Goal: Task Accomplishment & Management: Complete application form

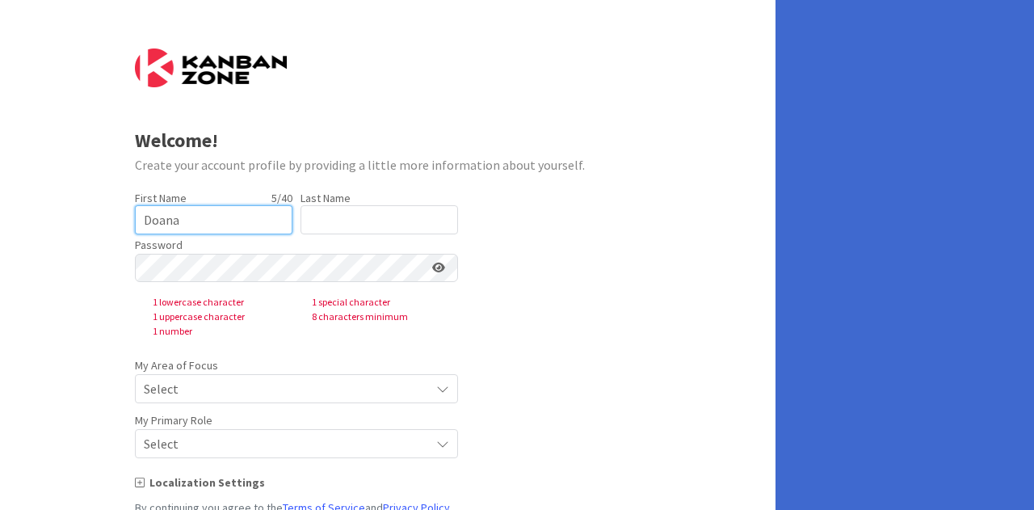
click at [163, 222] on input "Doana" at bounding box center [214, 219] width 158 height 29
type input "[PERSON_NAME]"
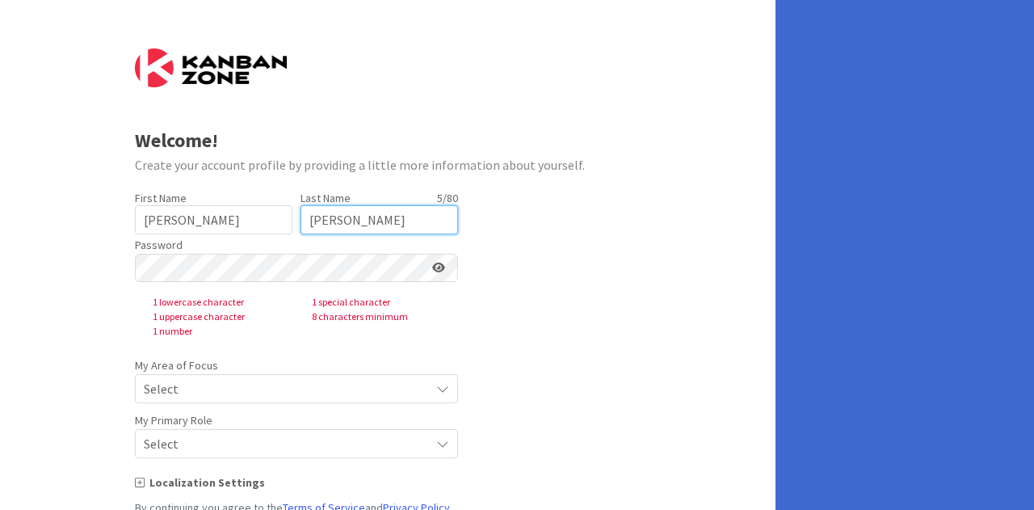
type input "[PERSON_NAME]"
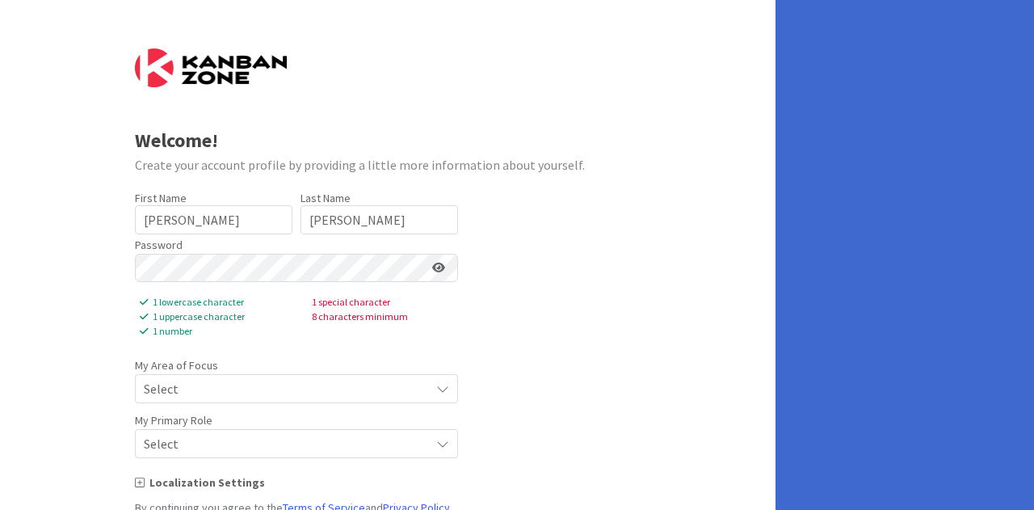
click at [576, 335] on form "Welcome! Create your account profile by providing a little more information abo…" at bounding box center [388, 313] width 507 height 531
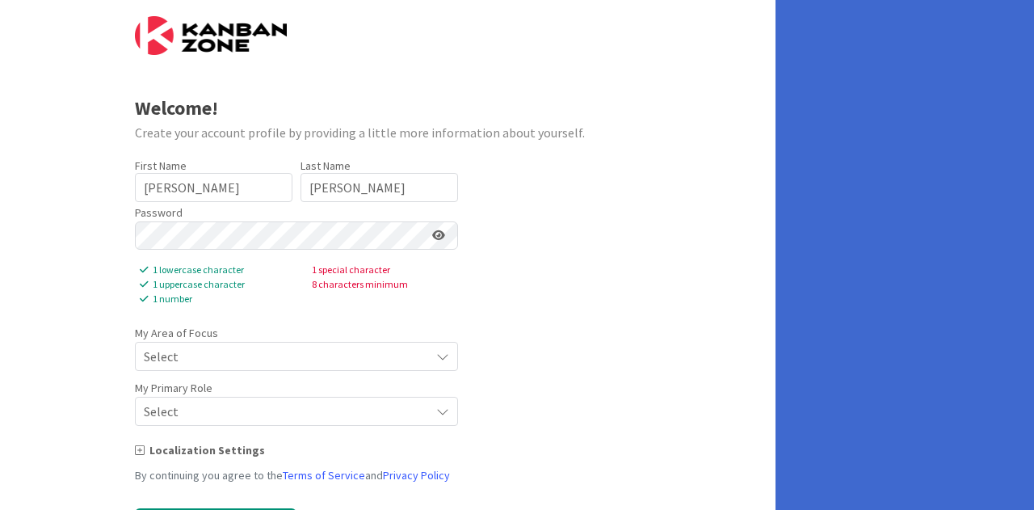
scroll to position [109, 0]
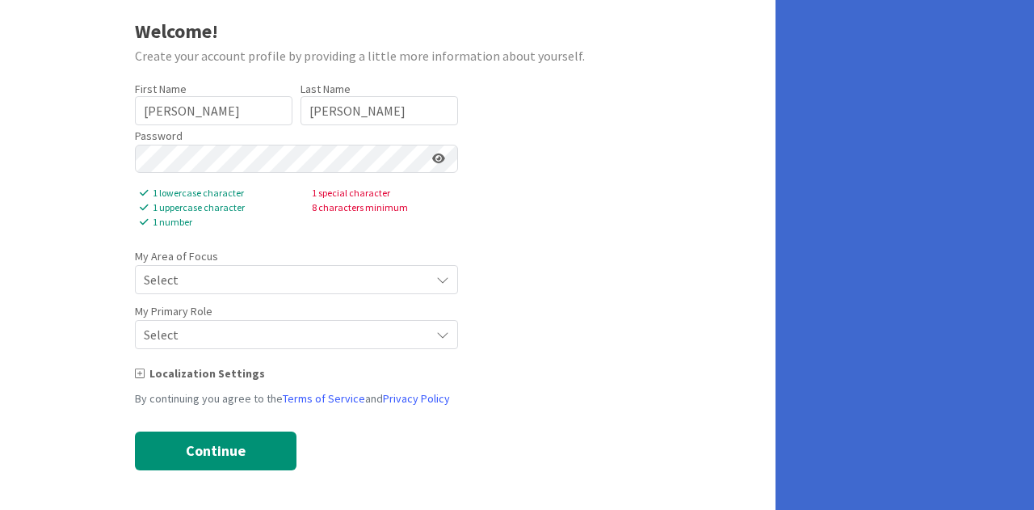
click at [356, 292] on div "Select" at bounding box center [296, 279] width 323 height 29
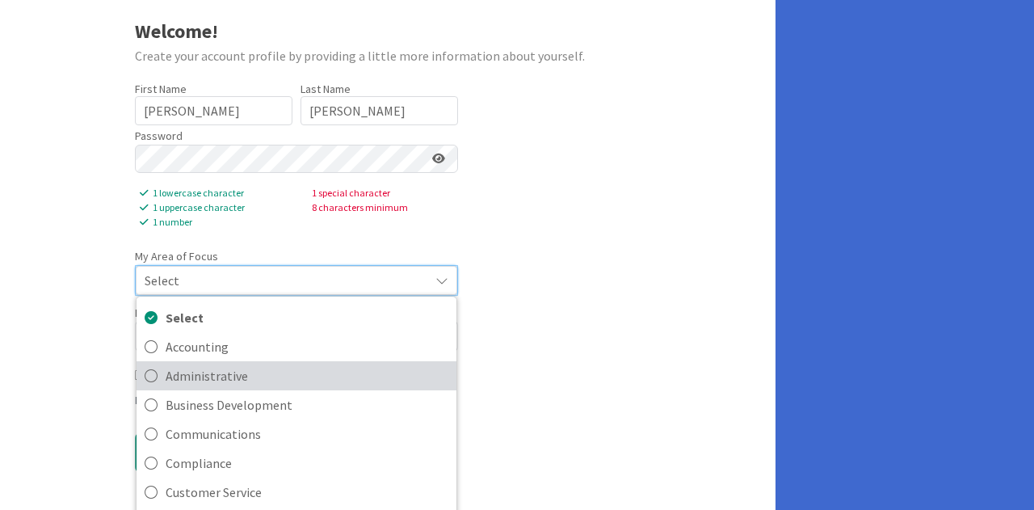
click at [269, 377] on span "Administrative" at bounding box center [307, 376] width 283 height 24
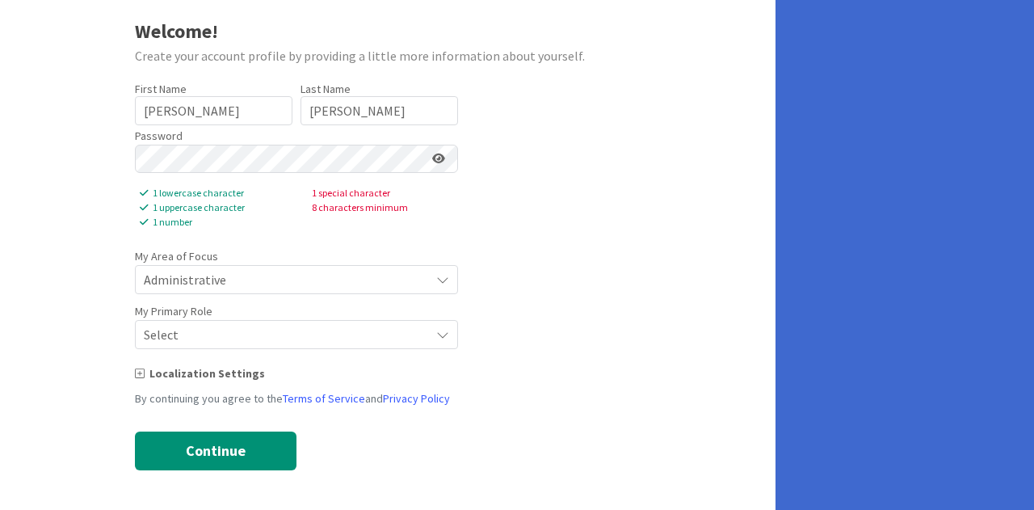
click at [273, 335] on span "Select" at bounding box center [283, 334] width 278 height 23
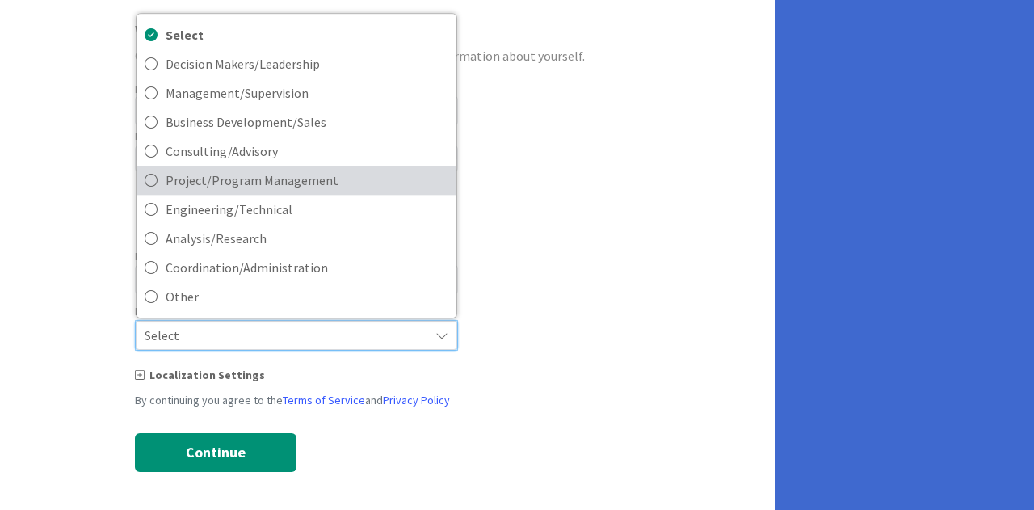
click at [252, 179] on span "Project/Program Management" at bounding box center [307, 180] width 283 height 24
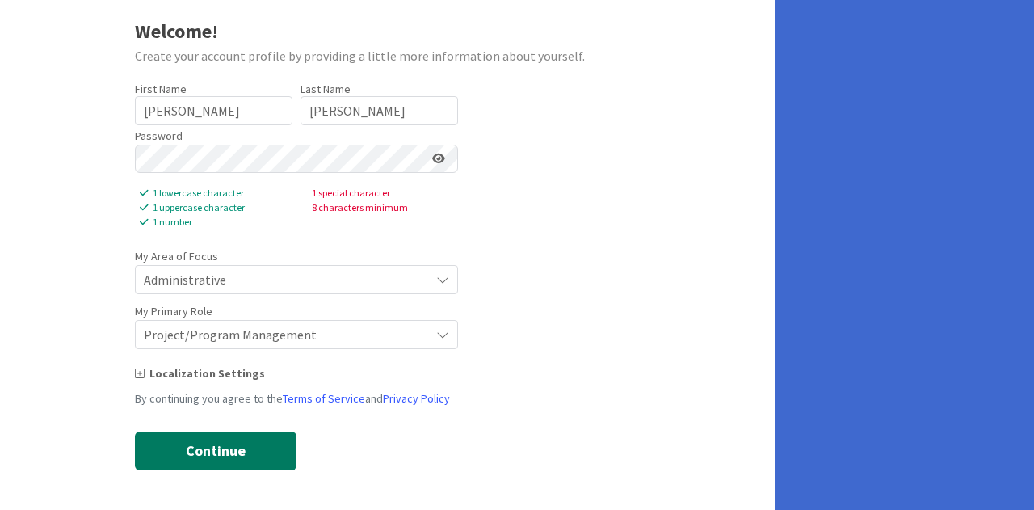
click at [241, 442] on button "Continue" at bounding box center [216, 450] width 162 height 39
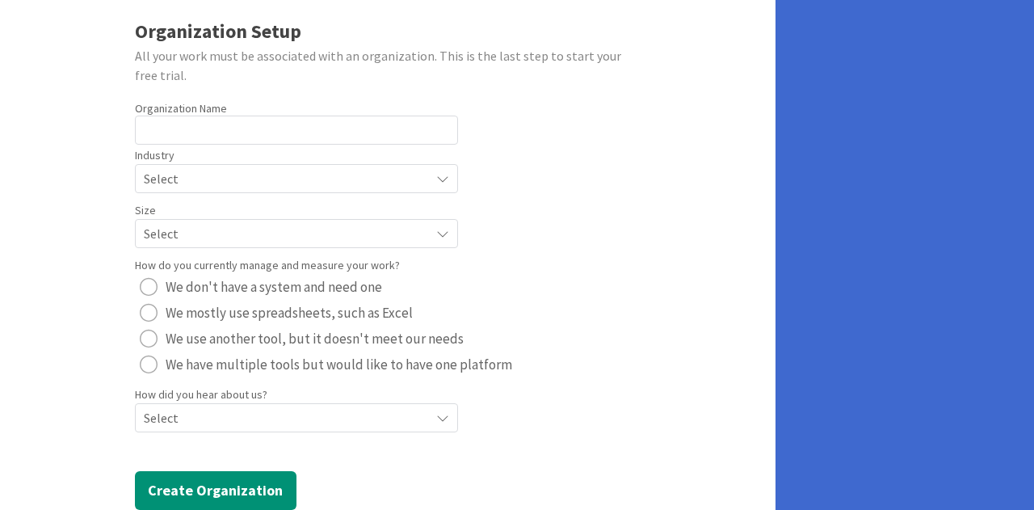
click at [252, 413] on span "Select" at bounding box center [283, 417] width 278 height 23
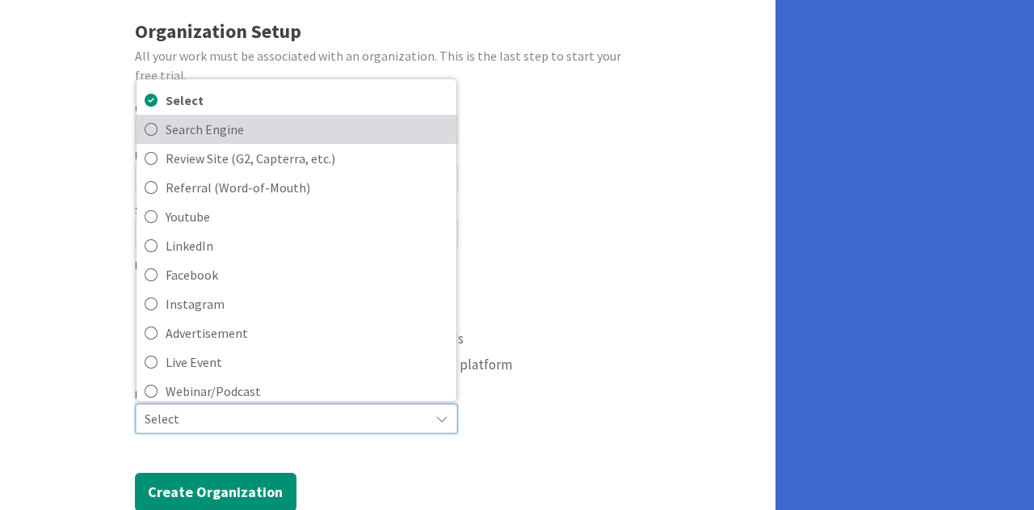
click at [242, 115] on link "Search Engine" at bounding box center [297, 129] width 320 height 29
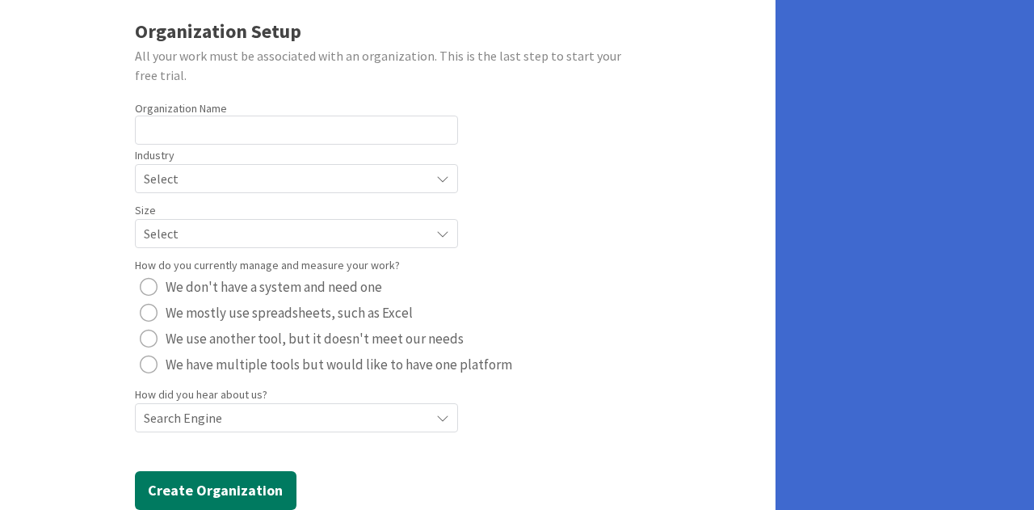
click at [233, 482] on button "Create Organization" at bounding box center [216, 490] width 162 height 39
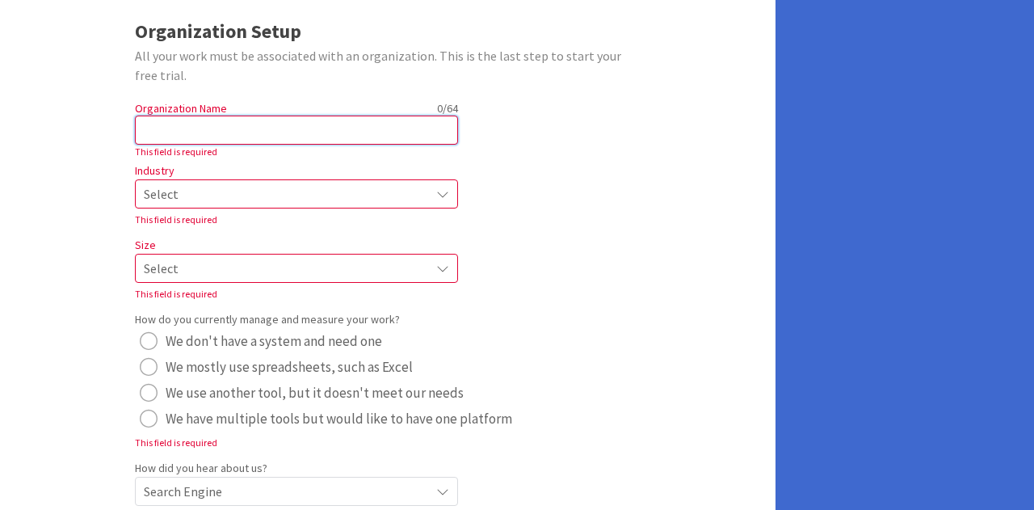
click at [257, 140] on input "text" at bounding box center [296, 130] width 323 height 29
type input "unfc"
radio button "radio"
click at [236, 200] on span "Select" at bounding box center [283, 194] width 278 height 23
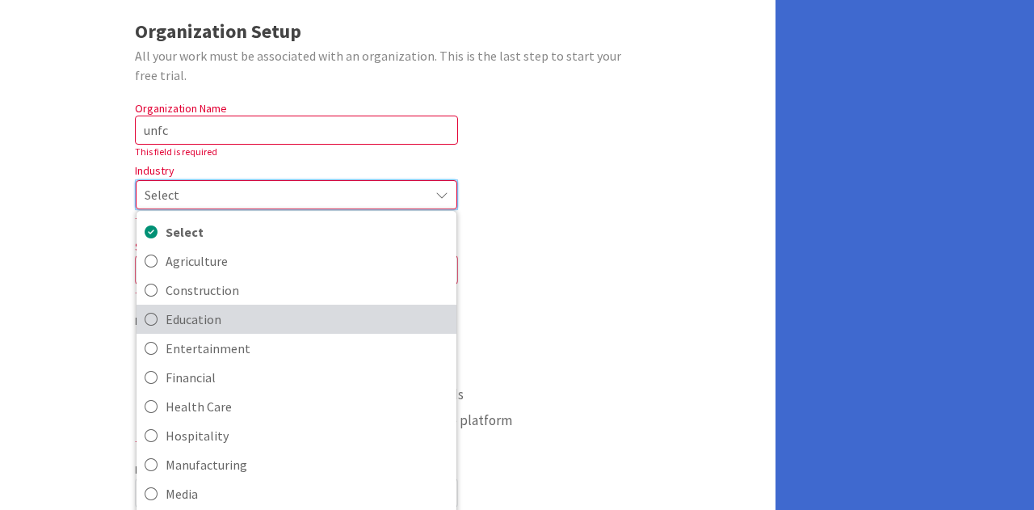
click at [225, 314] on span "Education" at bounding box center [307, 319] width 283 height 24
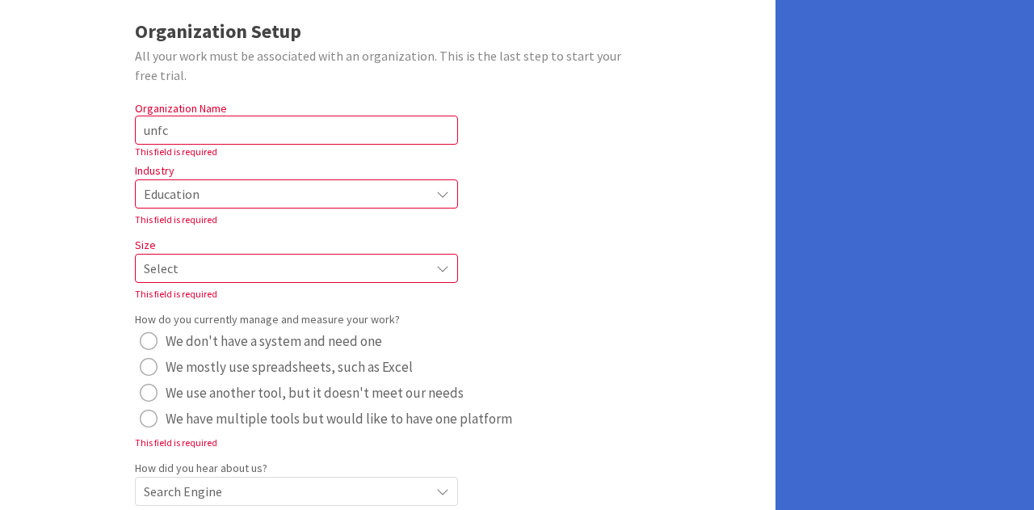
click at [247, 262] on span "Select" at bounding box center [283, 268] width 278 height 23
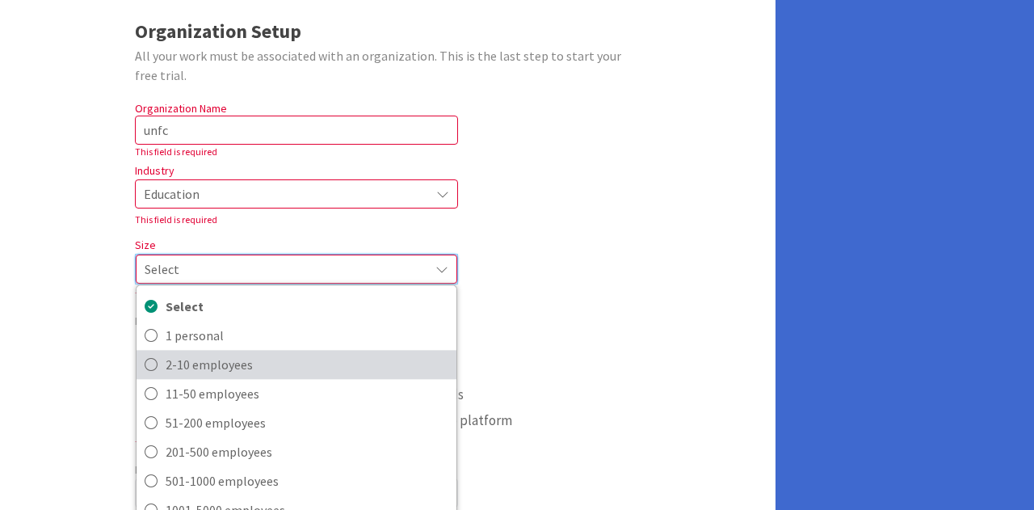
click at [204, 372] on span "2-10 employees" at bounding box center [307, 364] width 283 height 24
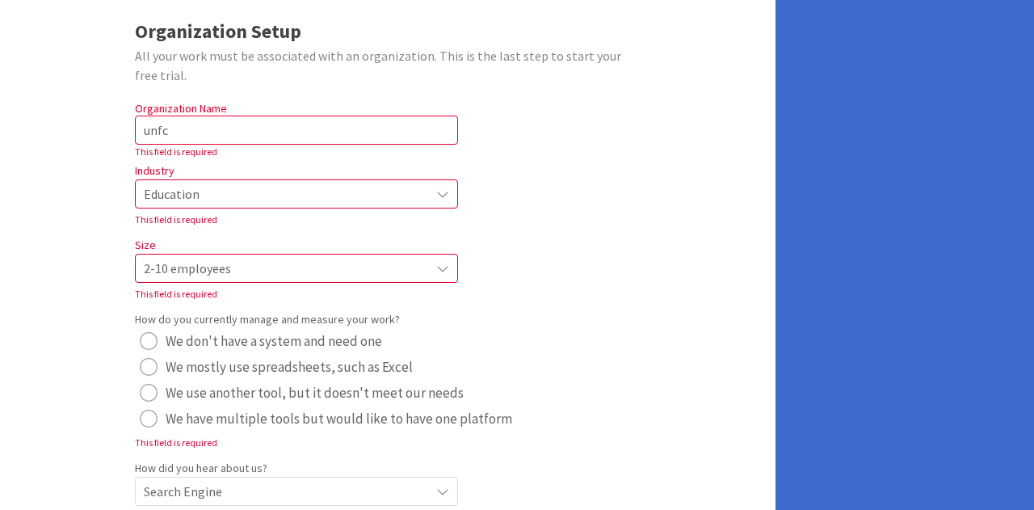
click at [74, 321] on div "Organization Setup All your work must be associated with an organization. This …" at bounding box center [388, 257] width 776 height 733
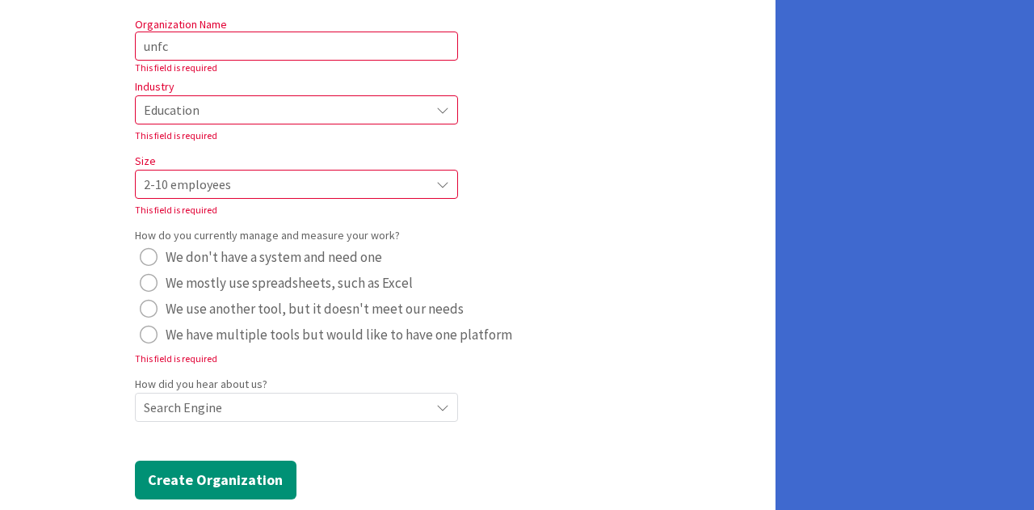
scroll to position [223, 0]
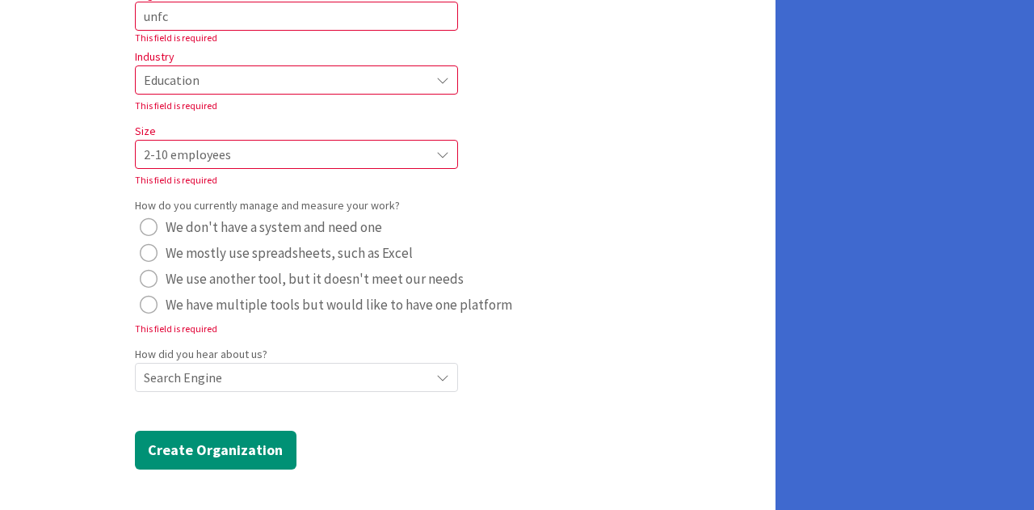
click at [160, 223] on button "We don't have a system and need one" at bounding box center [261, 227] width 252 height 26
click at [226, 460] on button "Create Organization" at bounding box center [216, 450] width 162 height 39
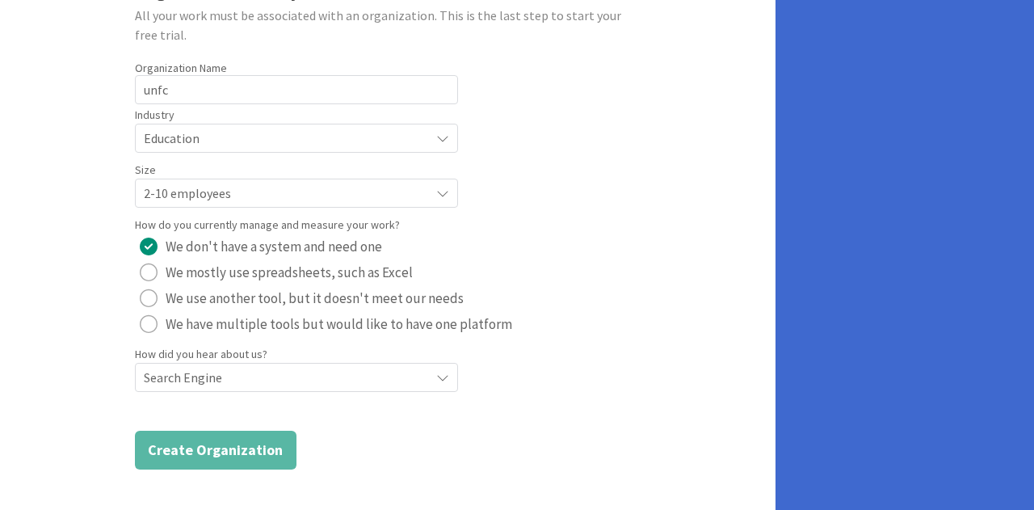
scroll to position [149, 0]
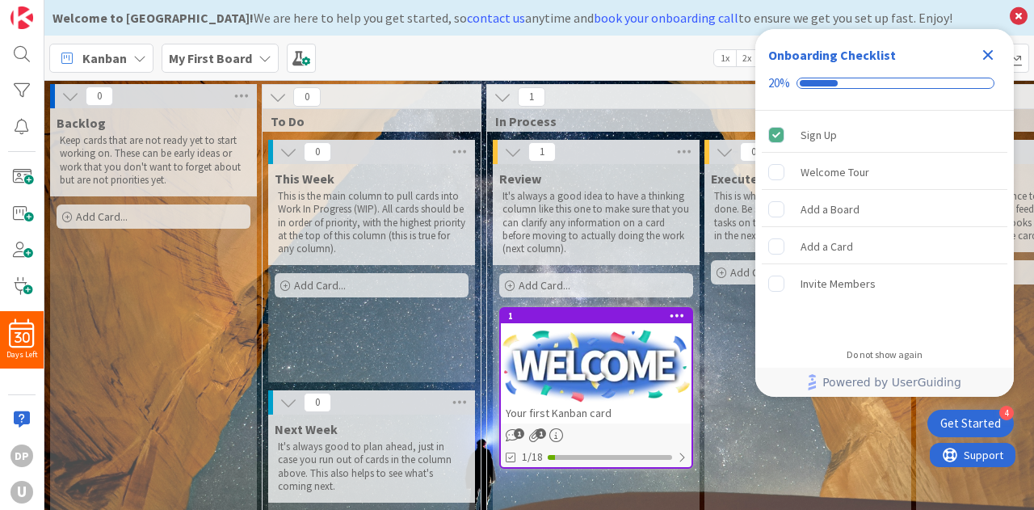
click at [504, 193] on p "It's always a good idea to have a thinking column like this one to make sure th…" at bounding box center [596, 222] width 187 height 65
click at [987, 52] on icon "Close Checklist" at bounding box center [987, 54] width 19 height 19
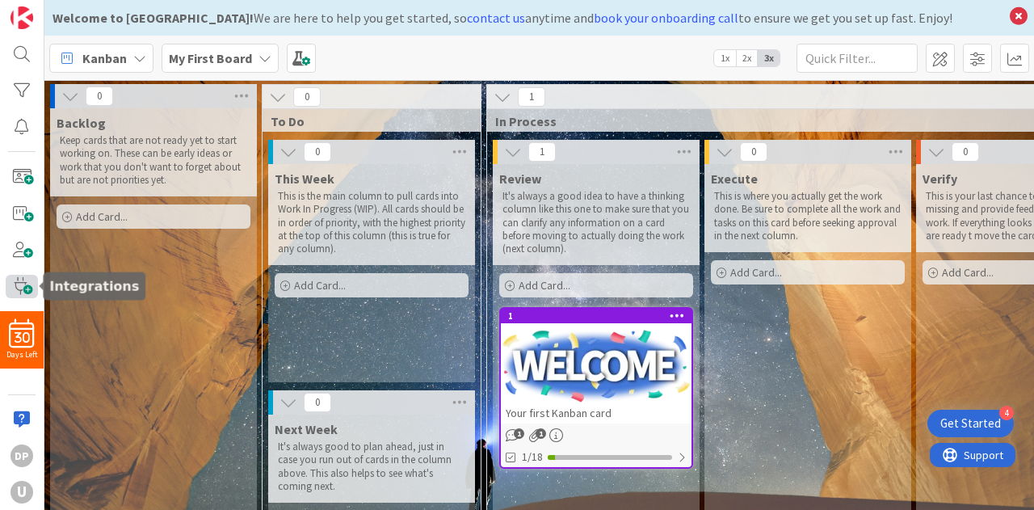
click at [15, 287] on span at bounding box center [22, 286] width 32 height 23
